Goal: Task Accomplishment & Management: Complete application form

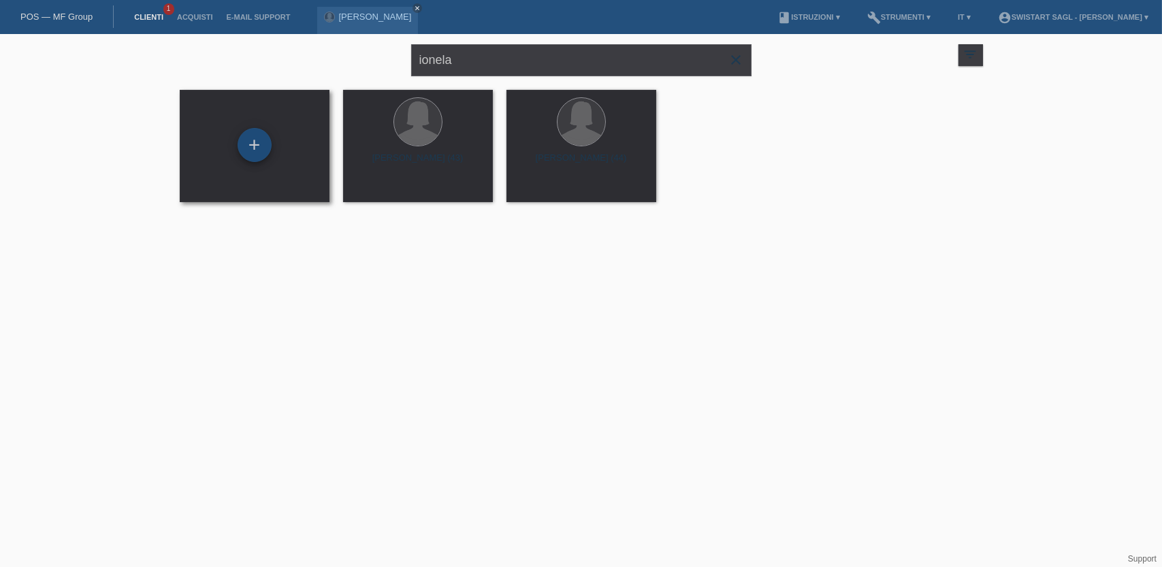
click at [253, 140] on div "+" at bounding box center [255, 145] width 34 height 34
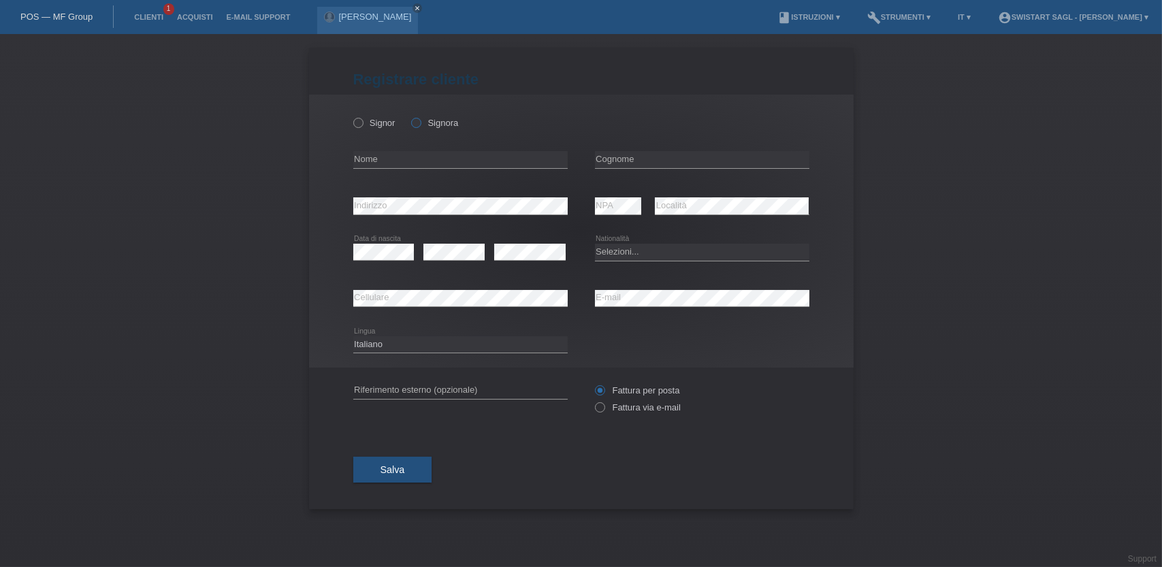
click at [445, 122] on label "Signora" at bounding box center [434, 123] width 47 height 10
click at [420, 122] on input "Signora" at bounding box center [415, 122] width 9 height 9
radio input "true"
click at [436, 163] on input "text" at bounding box center [460, 159] width 214 height 17
type input "[PERSON_NAME]"
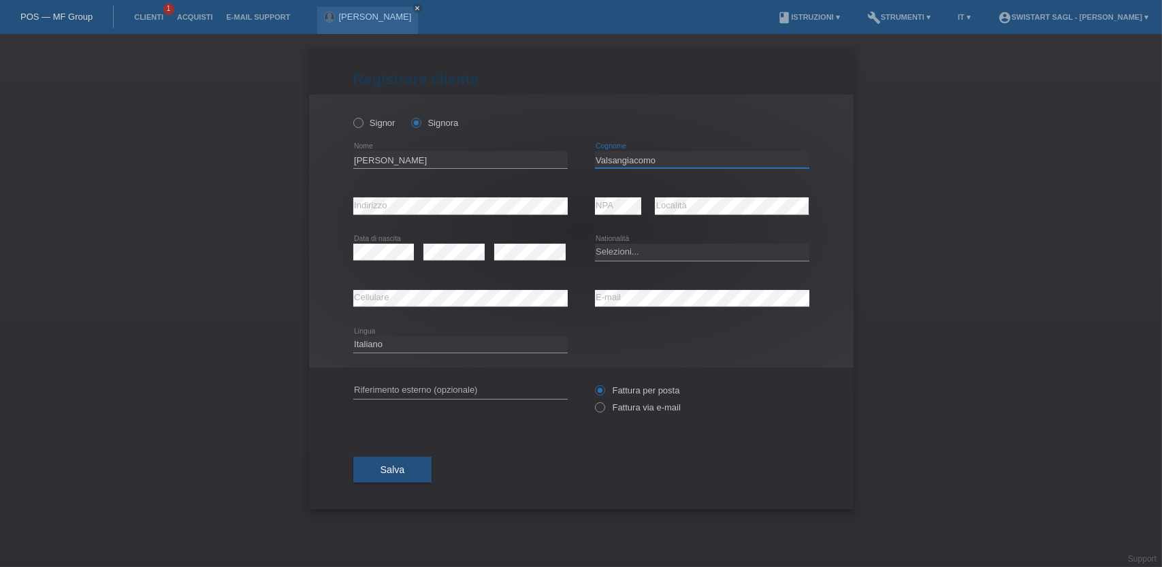
type input "Valsangiacomo"
click at [639, 249] on select "Selezioni... Svizzera Austria Germania Liechtenstein ------------ Afghanistan A…" at bounding box center [702, 252] width 214 height 16
click at [637, 251] on select "Selezioni... Svizzera Austria Germania Liechtenstein ------------ Afghanistan A…" at bounding box center [702, 252] width 214 height 16
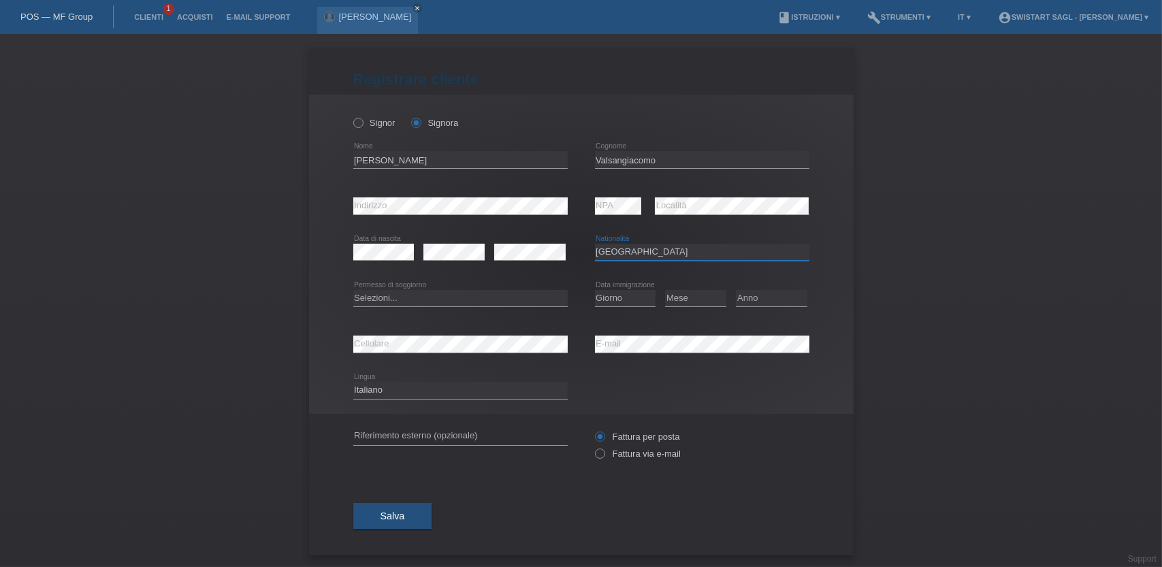
click at [637, 251] on select "Selezioni... Svizzera Austria Germania Liechtenstein ------------ Afghanistan A…" at bounding box center [702, 252] width 214 height 16
select select "IT"
click at [595, 244] on select "Selezioni... Svizzera Austria Germania Liechtenstein ------------ Afghanistan A…" at bounding box center [702, 252] width 214 height 16
click at [417, 298] on select "Selezioni... C B B - Status di rifugiato Altro" at bounding box center [460, 298] width 214 height 16
select select "B"
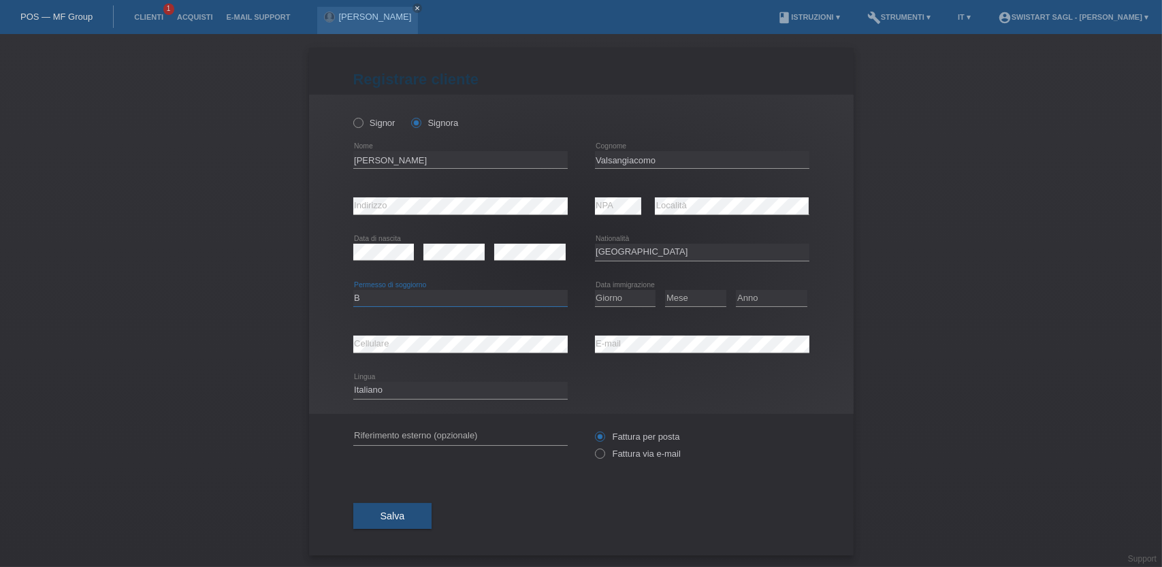
click at [353, 290] on select "Selezioni... C B B - Status di rifugiato Altro" at bounding box center [460, 298] width 214 height 16
click at [446, 281] on div "Selezioni... C B B - Status di rifugiato Altro error Permesso di soggiorno" at bounding box center [460, 299] width 214 height 46
click at [620, 299] on select "Giorno 01 02 03 04 05 06 07 08 09 10" at bounding box center [625, 298] width 61 height 16
select select "28"
click at [595, 290] on select "Giorno 01 02 03 04 05 06 07 08 09 10" at bounding box center [625, 298] width 61 height 16
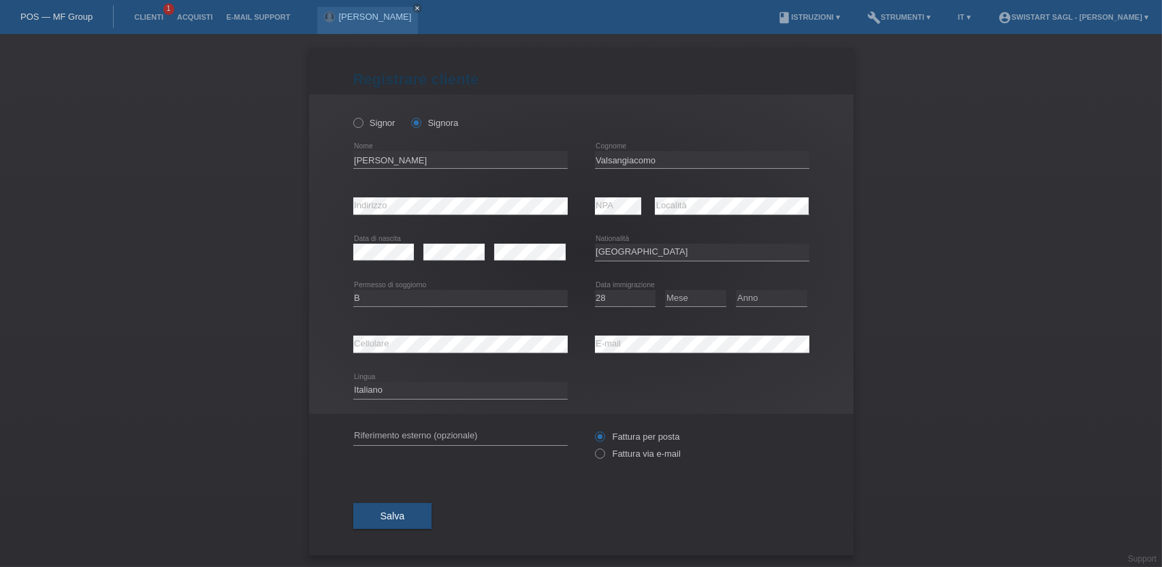
drag, startPoint x: 671, startPoint y: 296, endPoint x: 658, endPoint y: 295, distance: 13.7
click at [658, 295] on div "Giorno 01 02 03 04 05 06 07 08 09 10 11 12 13 14 15 16 17 18 19 20 21 22 23 24 …" at bounding box center [702, 299] width 214 height 46
click at [683, 300] on select "Mese 01 02 03 04 05 06 07 08 09 10 11" at bounding box center [695, 298] width 61 height 16
select select "01"
click at [665, 290] on select "Mese 01 02 03 04 05 06 07 08 09 10 11" at bounding box center [695, 298] width 61 height 16
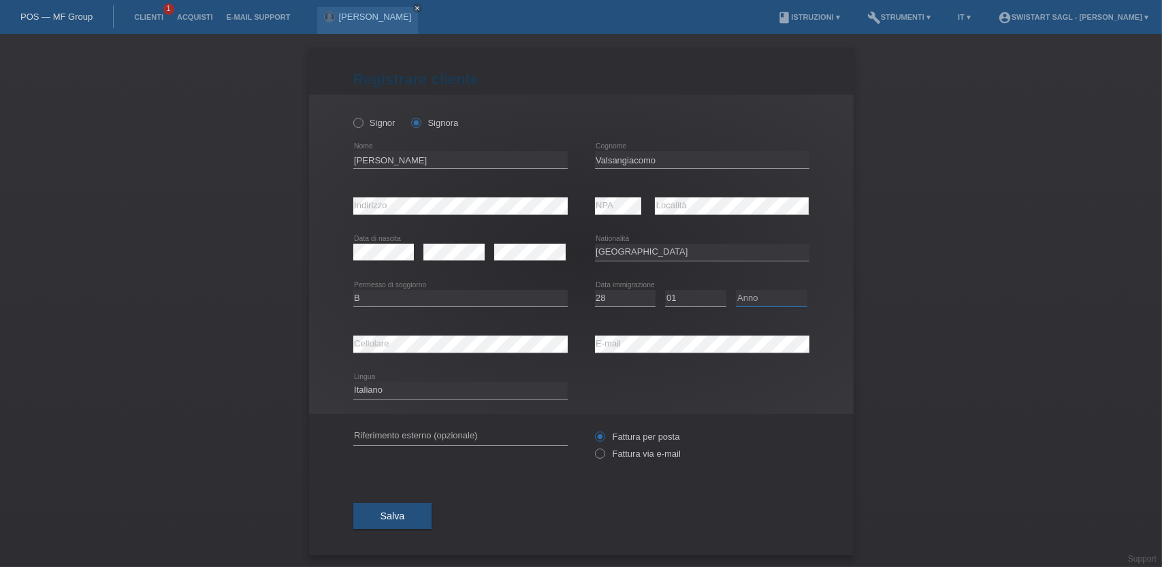
click at [760, 300] on select "Anno 2025 2024 2023 2022 2021 2020 2019 2018 2017 2016 2015 2014 2013 2012 2011…" at bounding box center [771, 298] width 71 height 16
select select "1993"
click at [736, 290] on select "Anno 2025 2024 2023 2022 2021 2020 2019 2018 2017 2016 2015 2014 2013 2012 2011…" at bounding box center [771, 298] width 71 height 16
click at [825, 284] on div "Signor Signora Laura error Nome C" at bounding box center [581, 254] width 545 height 319
click at [445, 260] on icon at bounding box center [454, 260] width 61 height 1
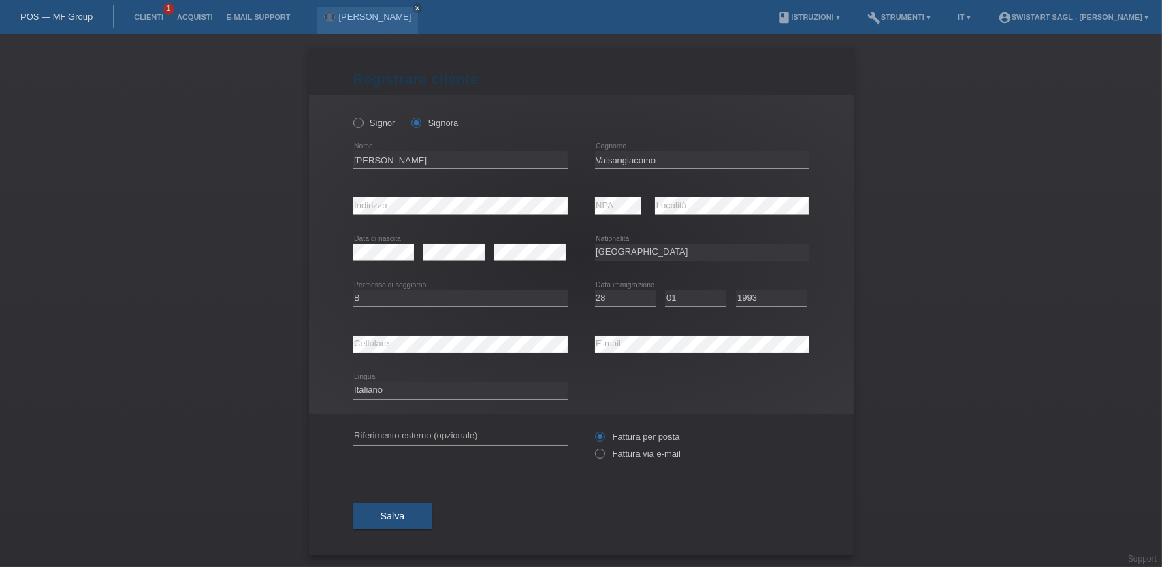
click at [575, 325] on div "error Cellulare error E-mail" at bounding box center [581, 344] width 456 height 46
click at [616, 295] on select "Giorno 01 02 03 04 05 06 07 08 09 10" at bounding box center [625, 298] width 61 height 16
select select "12"
click at [595, 290] on select "Giorno 01 02 03 04 05 06 07 08 09 10" at bounding box center [625, 298] width 61 height 16
click at [683, 295] on select "Mese 01 02 03 04 05 06 07 08 09 10 11" at bounding box center [695, 298] width 61 height 16
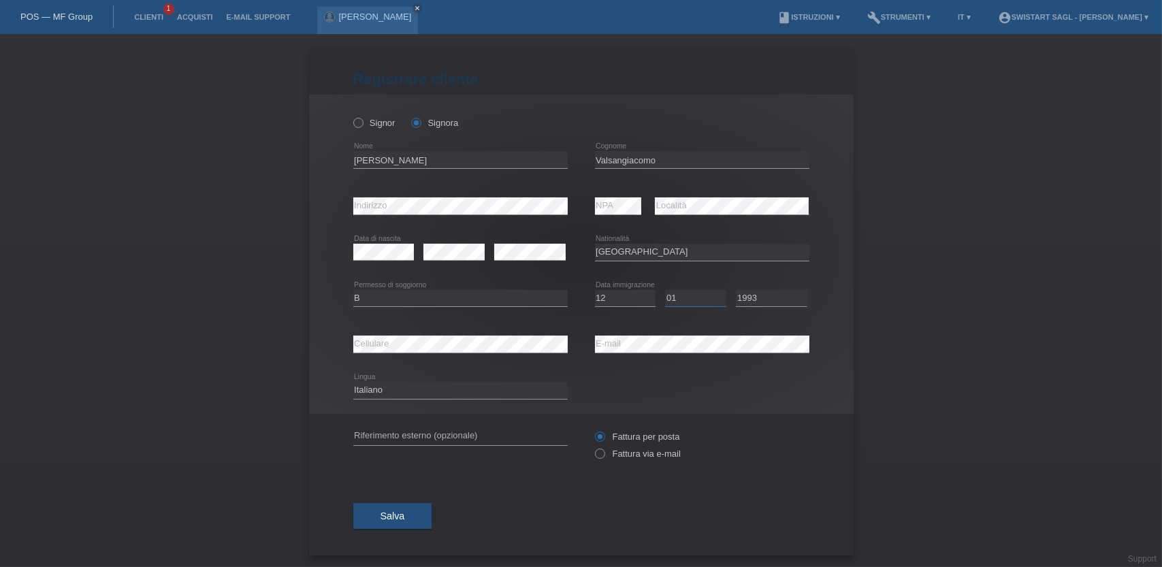
select select "03"
click at [665, 290] on select "Mese 01 02 03 04 05 06 07 08 09 10 11" at bounding box center [695, 298] width 61 height 16
click at [765, 304] on select "Anno 2025 2024 2023 2022 2021 2020 2019 2018 2017 2016 2015 2014 2013 2012 2011…" at bounding box center [771, 298] width 71 height 16
select select "2018"
click at [736, 290] on select "Anno 2025 2024 2023 2022 2021 2020 2019 2018 2017 2016 2015 2014 2013 2012 2011…" at bounding box center [771, 298] width 71 height 16
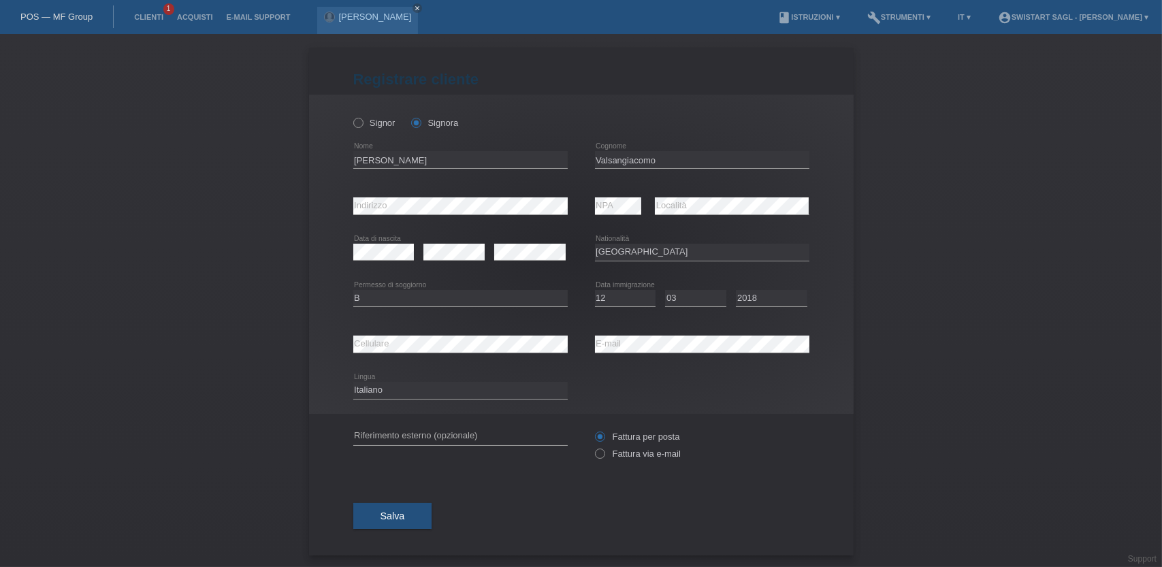
click at [883, 266] on div "Registrare cliente Registrare cliente Registrare cliente Signor Signora Laura e…" at bounding box center [581, 300] width 1162 height 533
click at [632, 449] on label "Fattura via e-mail" at bounding box center [638, 454] width 86 height 10
click at [604, 449] on input "Fattura via e-mail" at bounding box center [599, 457] width 9 height 17
radio input "true"
click at [520, 431] on input "text" at bounding box center [460, 436] width 214 height 17
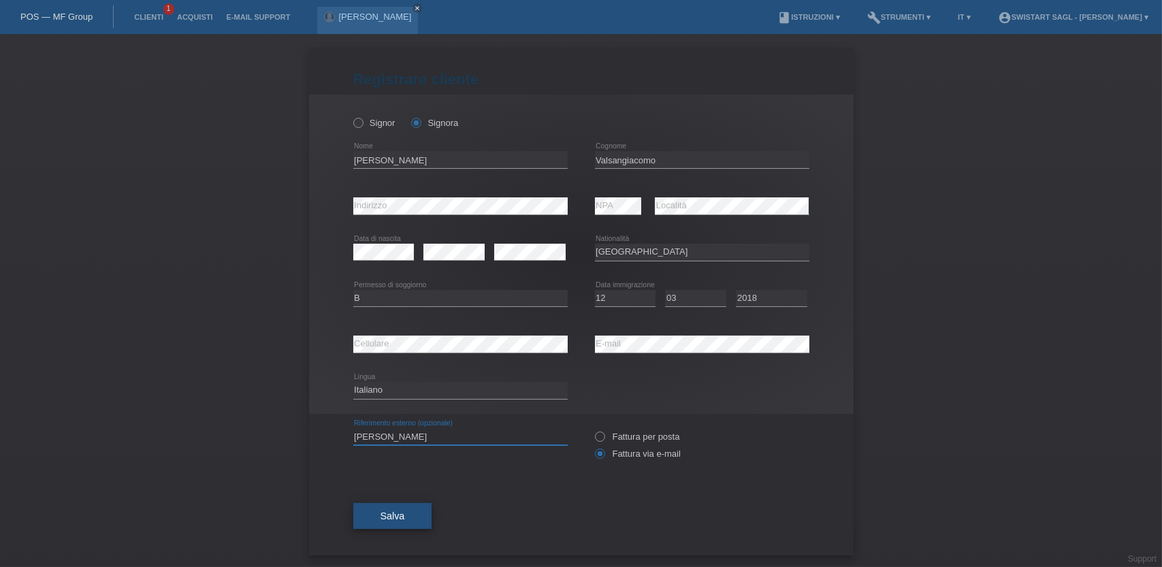
type input "[PERSON_NAME]"
click at [401, 520] on button "Salva" at bounding box center [392, 516] width 79 height 26
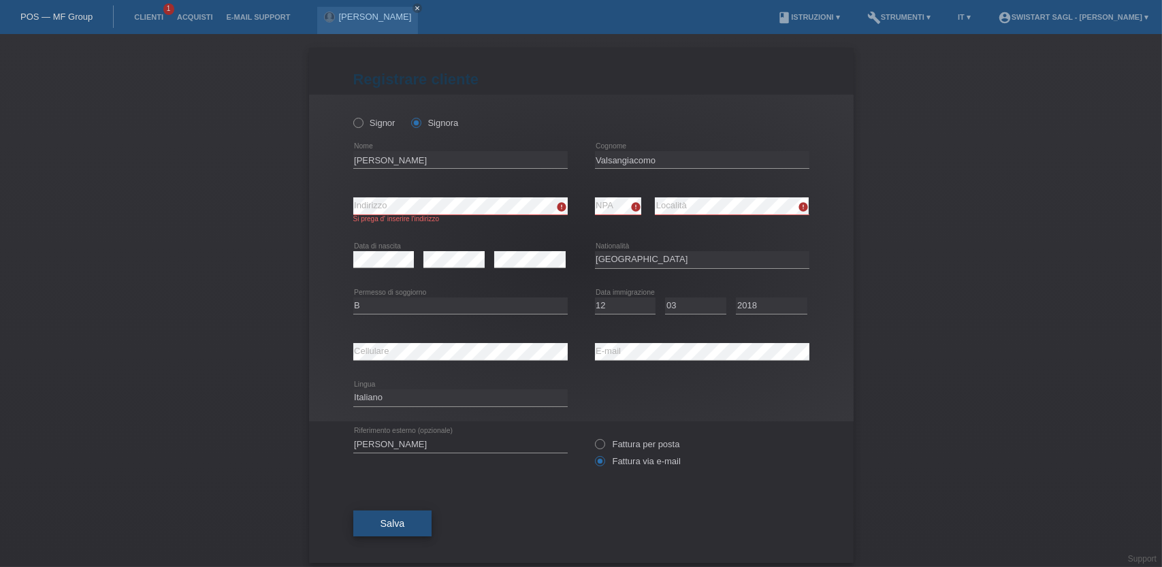
click at [383, 526] on span "Salva" at bounding box center [393, 523] width 25 height 11
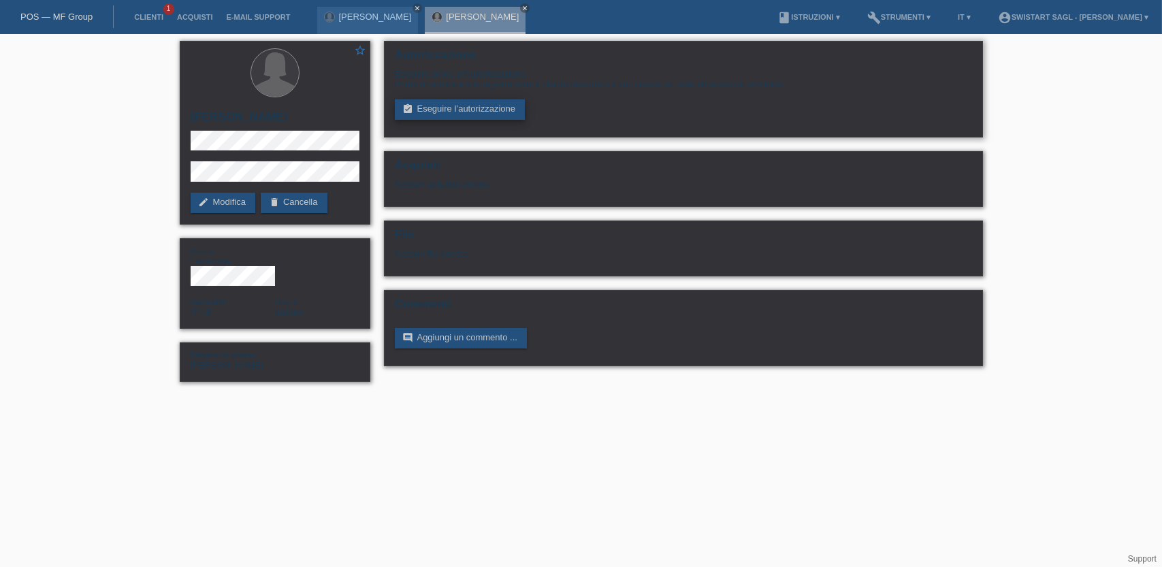
click at [488, 112] on link "assignment_turned_in Eseguire l’autorizzazione" at bounding box center [460, 109] width 131 height 20
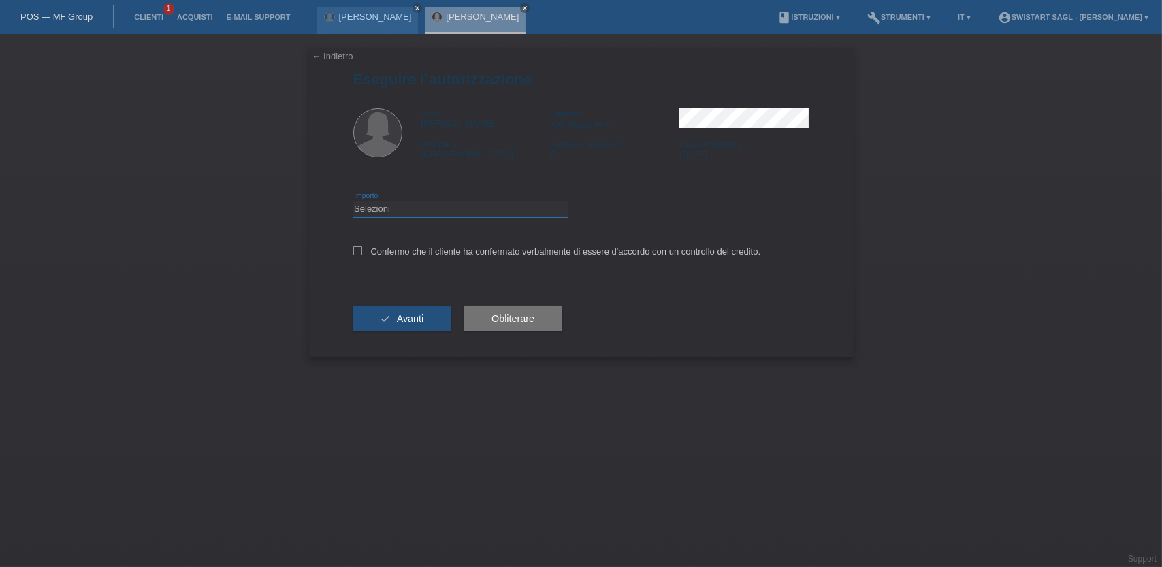
click at [431, 204] on select "Selezioni CHF 1.00 - CHF 499.00 CHF 500.00 - CHF 1'999.00 CHF 2'000.00 - CHF 7'…" at bounding box center [460, 209] width 214 height 16
select select "2"
click at [353, 201] on select "Selezioni CHF 1.00 - CHF 499.00 CHF 500.00 - CHF 1'999.00 CHF 2'000.00 - CHF 7'…" at bounding box center [460, 209] width 214 height 16
click at [389, 244] on div "Confermo che il cliente ha confermato verbalmente di essere d'accordo con un co…" at bounding box center [581, 256] width 456 height 46
click at [389, 251] on label "Confermo che il cliente ha confermato verbalmente di essere d'accordo con un co…" at bounding box center [557, 251] width 408 height 10
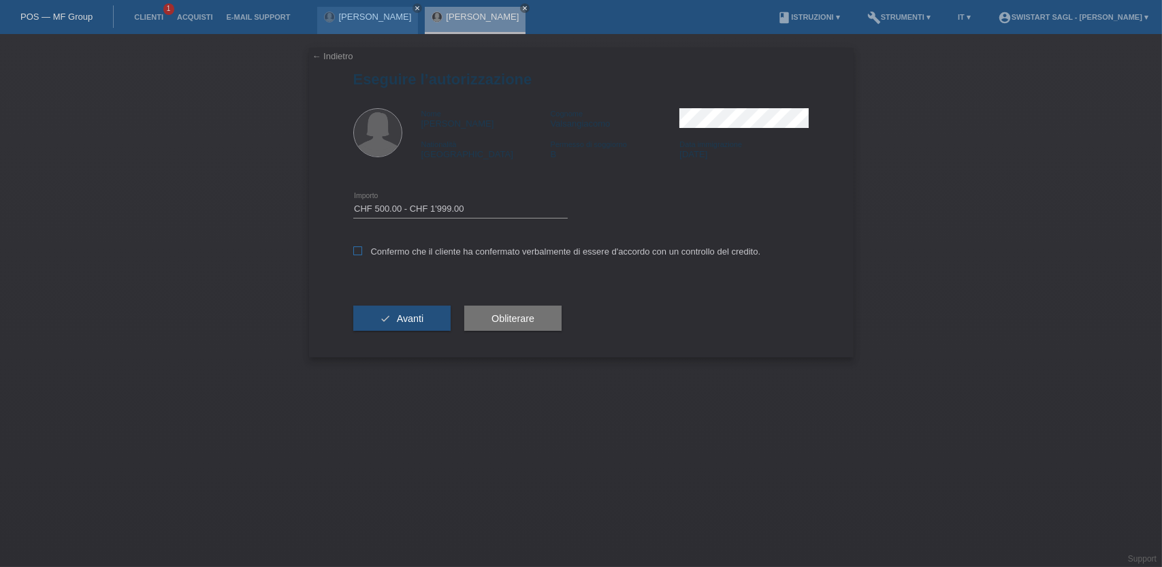
click at [362, 251] on input "Confermo che il cliente ha confermato verbalmente di essere d'accordo con un co…" at bounding box center [357, 250] width 9 height 9
checkbox input "true"
click at [390, 323] on button "check Avanti" at bounding box center [402, 319] width 98 height 26
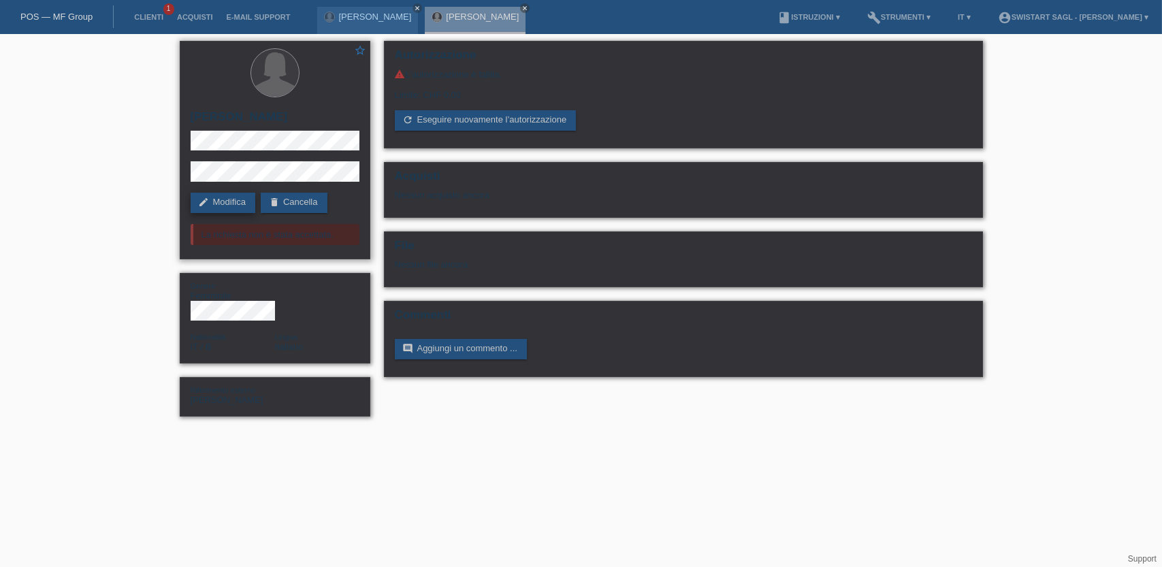
click at [232, 208] on link "edit Modifica" at bounding box center [223, 203] width 65 height 20
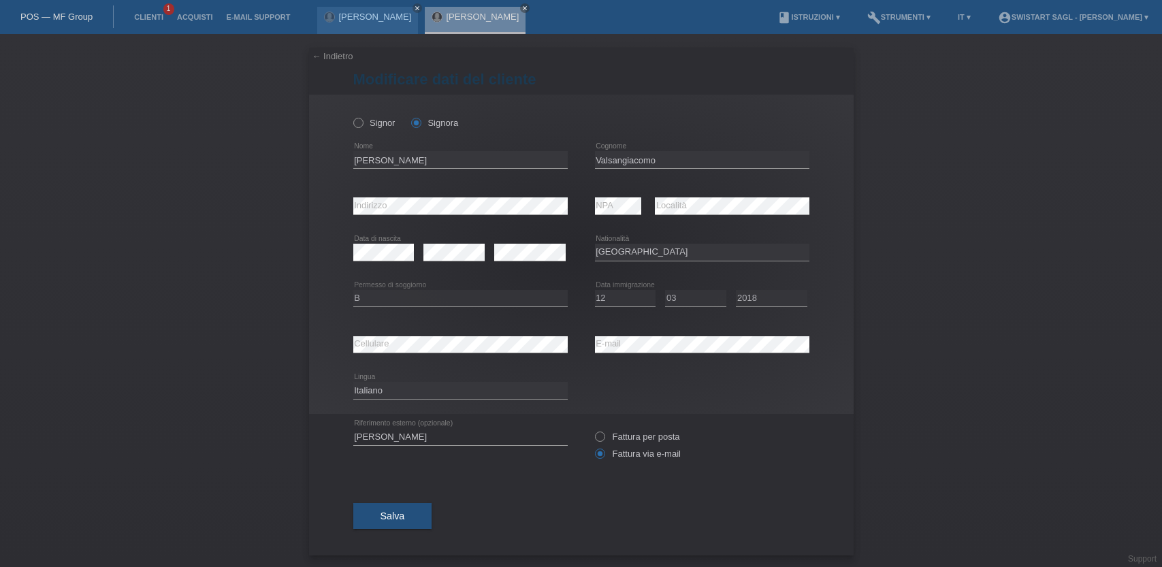
select select "IT"
select select "B"
select select "12"
select select "03"
select select "2018"
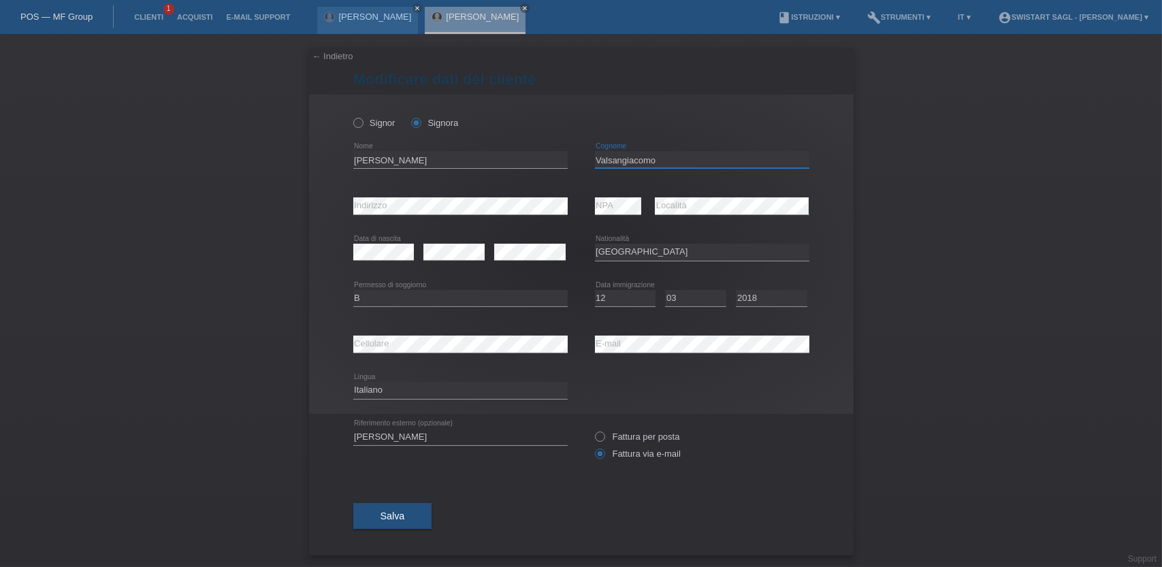
click at [626, 159] on input "Valsangiacomo" at bounding box center [702, 159] width 214 height 17
type input "Bianchi"
click at [384, 516] on span "Salva" at bounding box center [393, 516] width 25 height 11
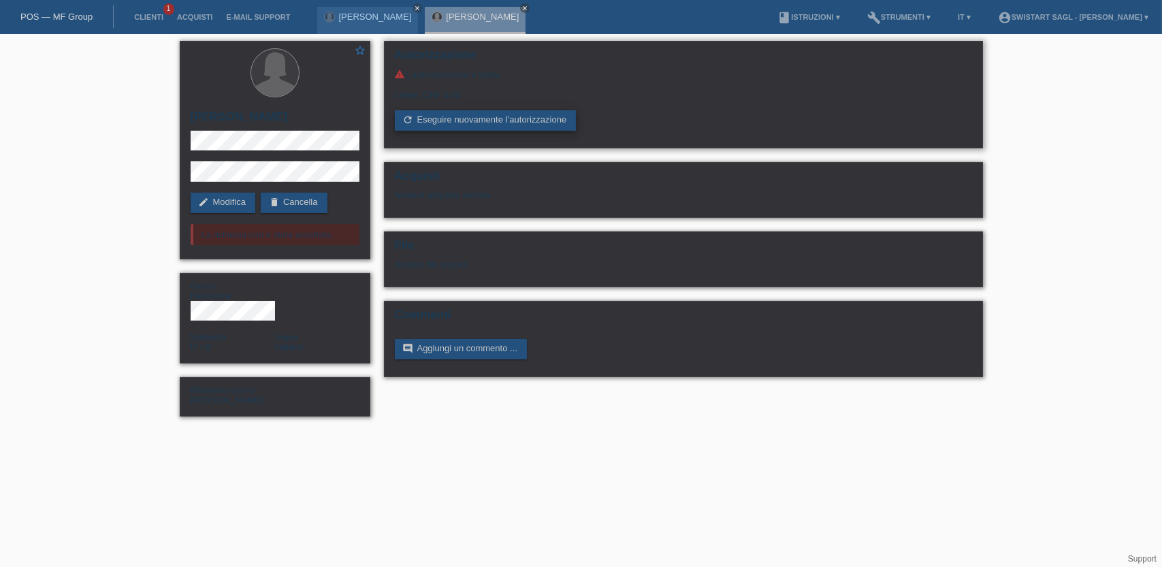
click at [499, 125] on link "refresh Eseguire nuovamente l’autorizzazione" at bounding box center [486, 120] width 182 height 20
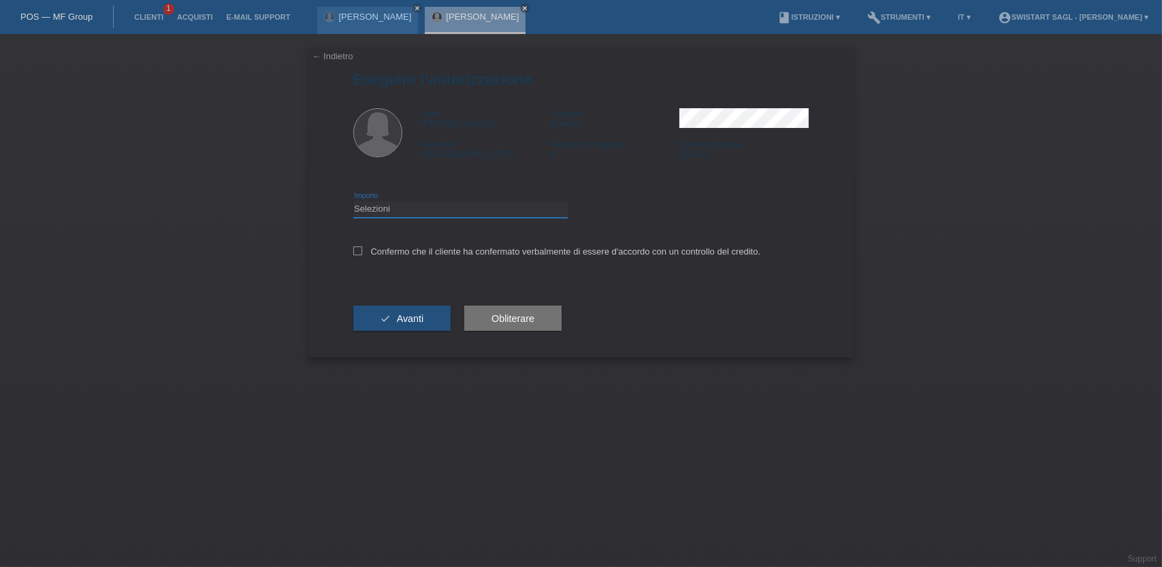
click at [412, 210] on select "Selezioni CHF 1.00 - CHF 499.00 CHF 500.00 - CHF 1'999.00 CHF 2'000.00 - CHF 7'…" at bounding box center [460, 209] width 214 height 16
select select "2"
click at [353, 201] on select "Selezioni CHF 1.00 - CHF 499.00 CHF 500.00 - CHF 1'999.00 CHF 2'000.00 - CHF 7'…" at bounding box center [460, 209] width 214 height 16
click at [377, 256] on label "Confermo che il cliente ha confermato verbalmente di essere d'accordo con un co…" at bounding box center [557, 251] width 408 height 10
click at [362, 255] on input "Confermo che il cliente ha confermato verbalmente di essere d'accordo con un co…" at bounding box center [357, 250] width 9 height 9
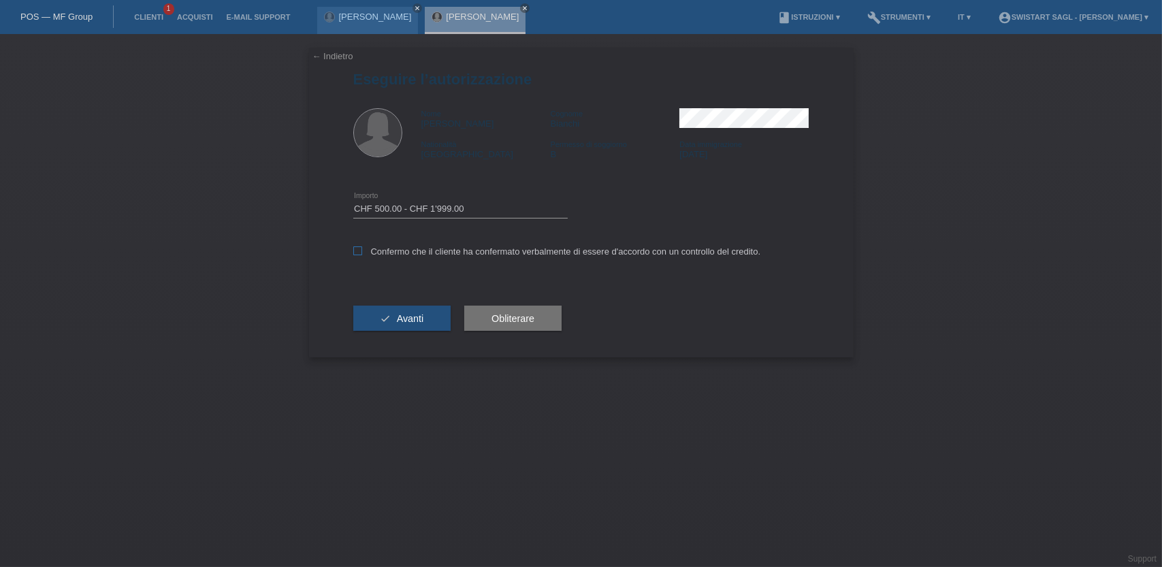
checkbox input "true"
click at [389, 322] on button "check Avanti" at bounding box center [402, 319] width 98 height 26
